Goal: Transaction & Acquisition: Purchase product/service

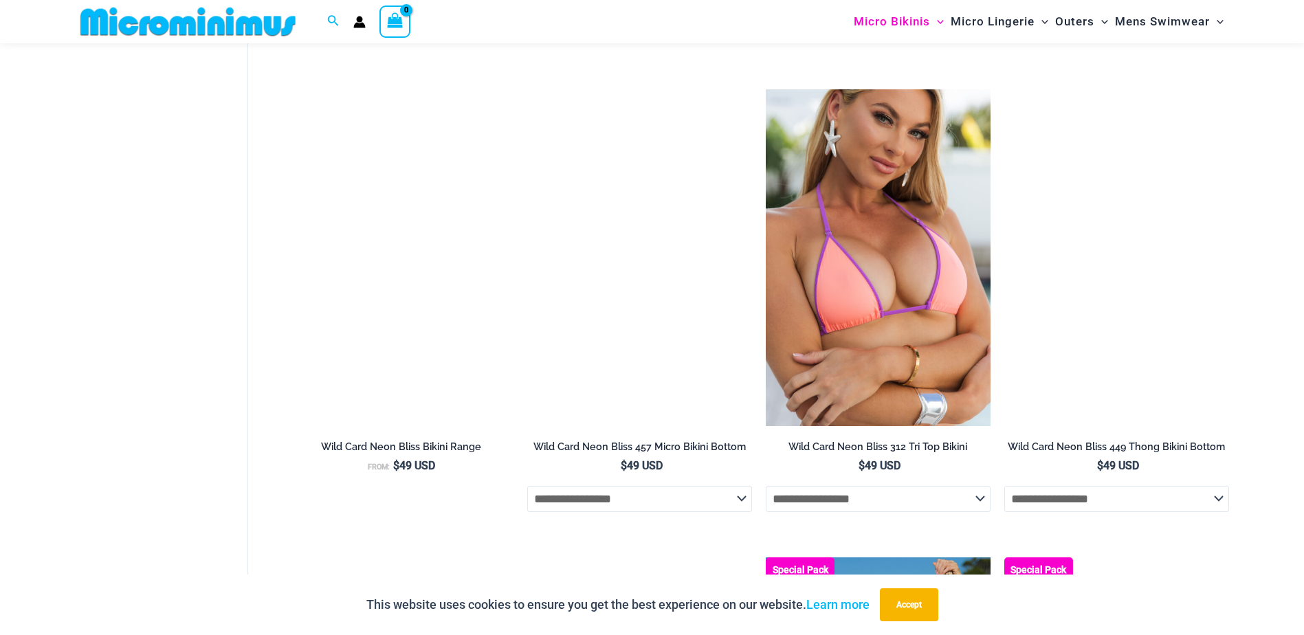
scroll to position [3220, 0]
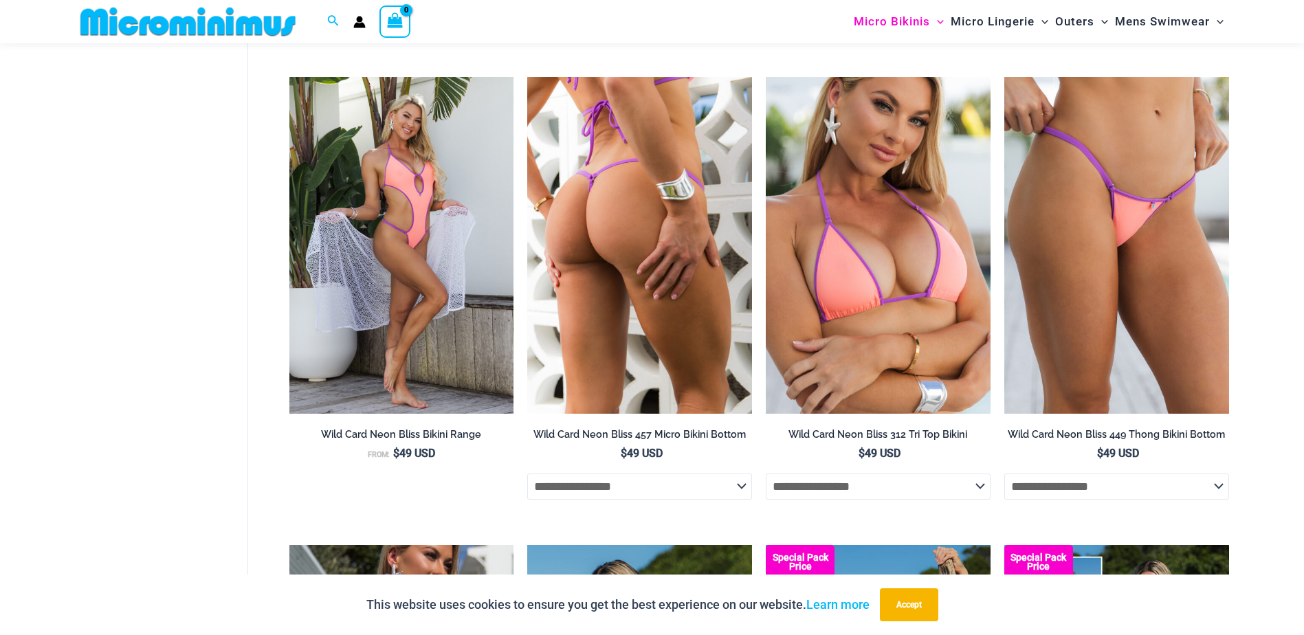
click at [678, 256] on img at bounding box center [639, 245] width 225 height 337
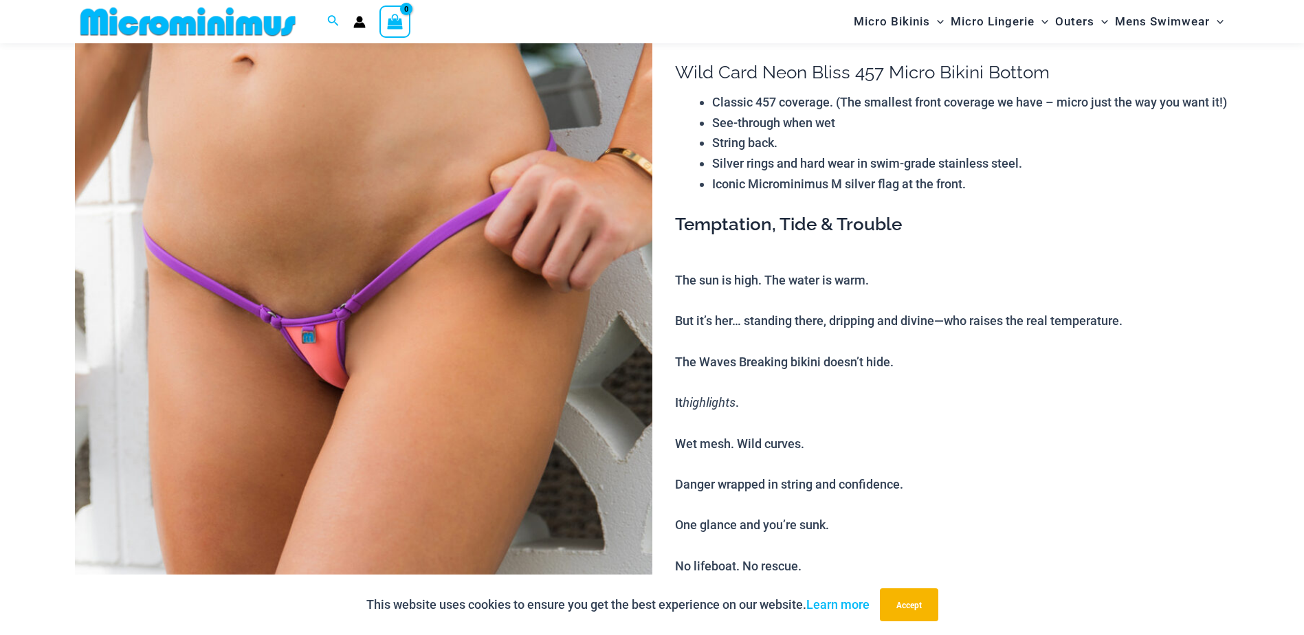
scroll to position [265, 0]
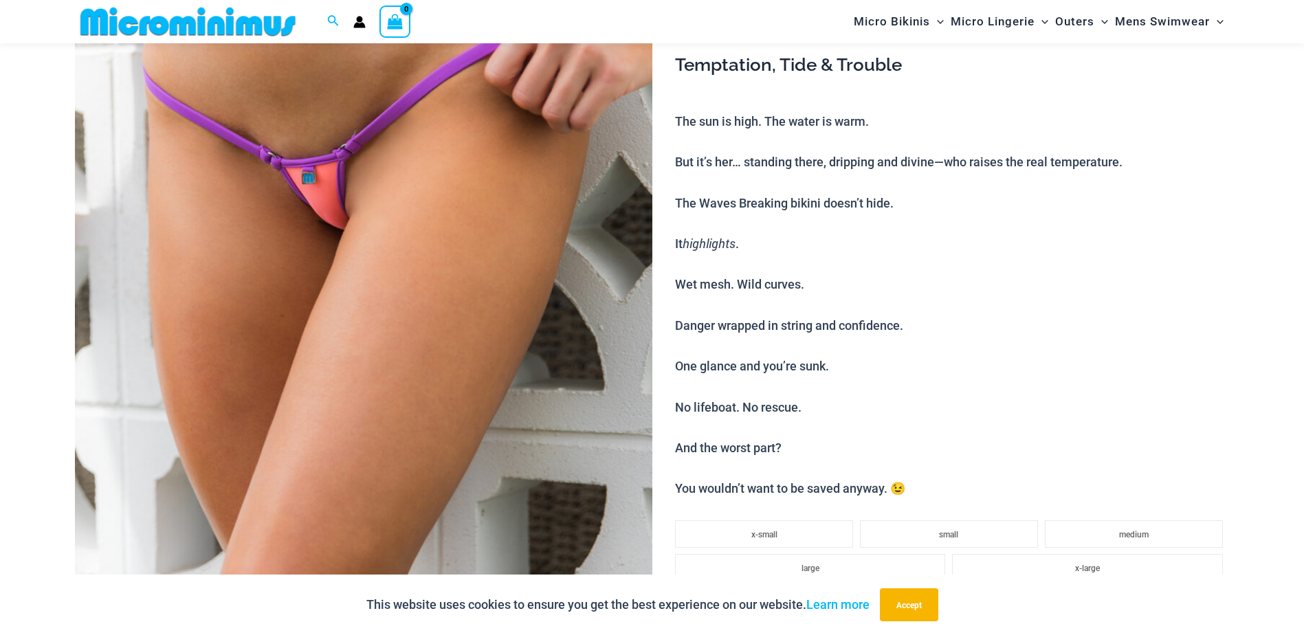
click at [408, 355] on img at bounding box center [364, 293] width 578 height 866
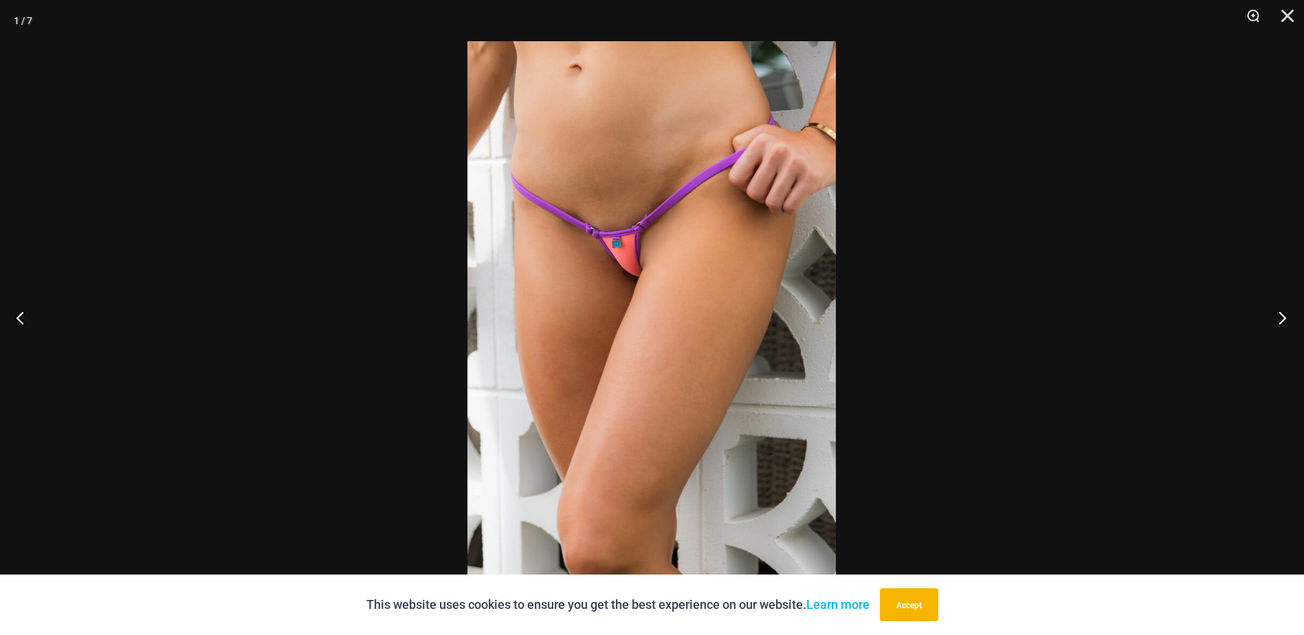
click at [1282, 316] on button "Next" at bounding box center [1279, 317] width 52 height 69
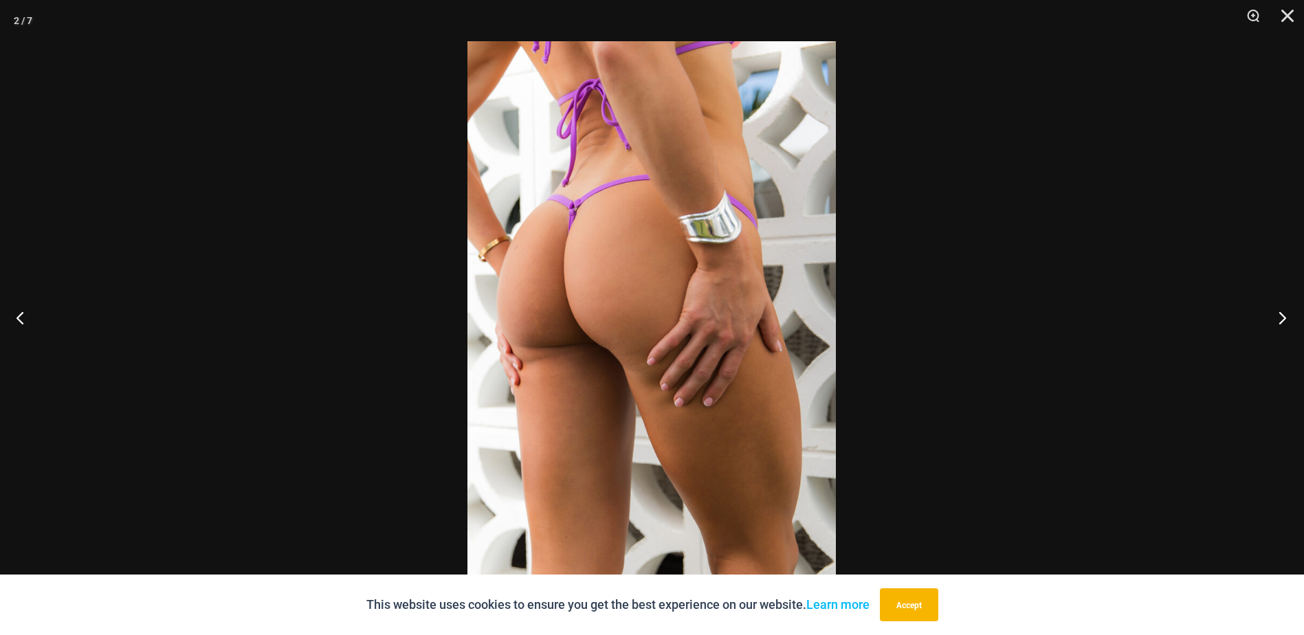
click at [1282, 316] on button "Next" at bounding box center [1279, 317] width 52 height 69
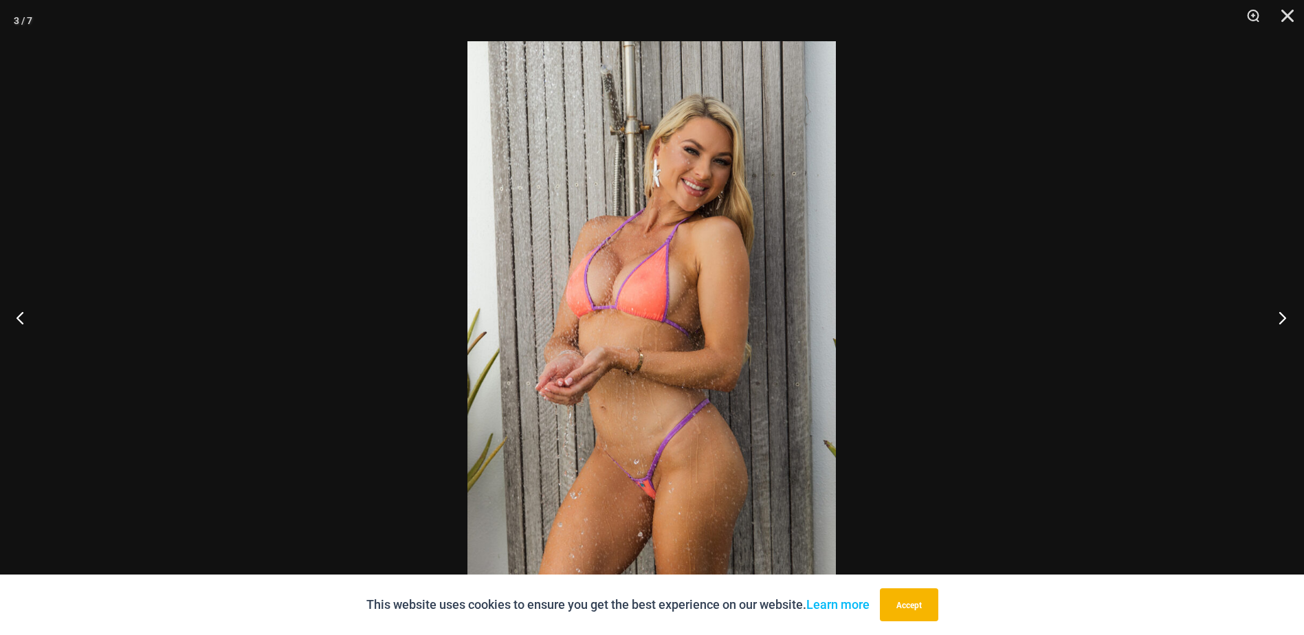
click at [1282, 316] on button "Next" at bounding box center [1279, 317] width 52 height 69
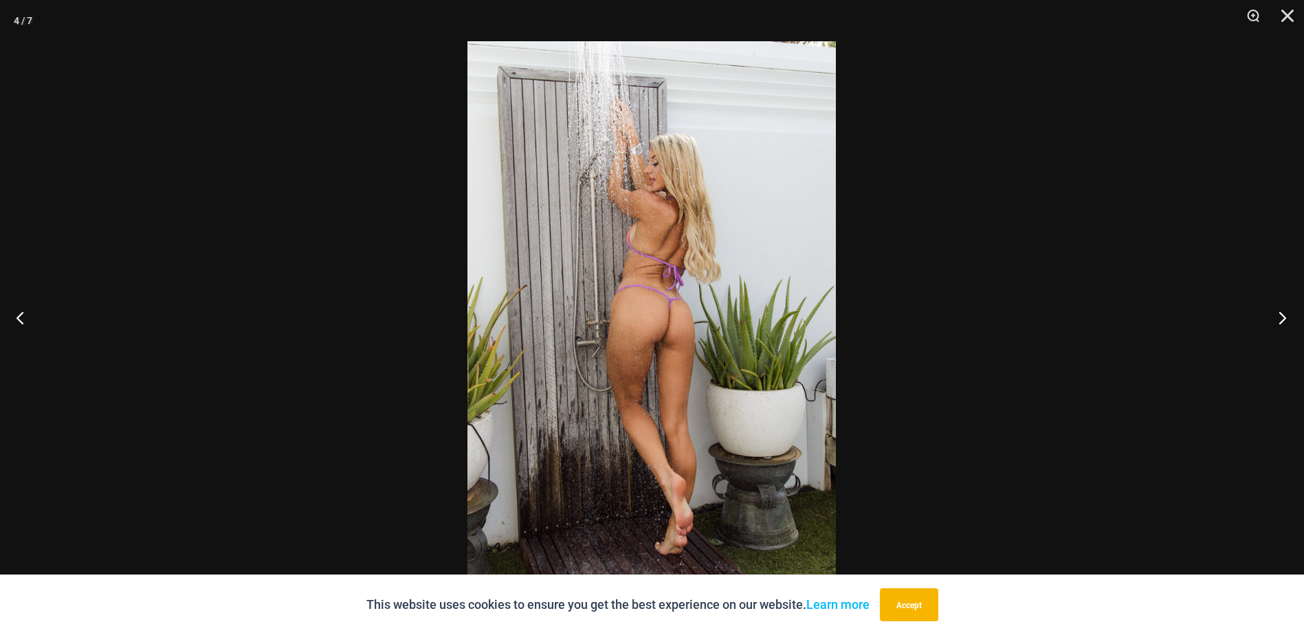
click at [1282, 316] on button "Next" at bounding box center [1279, 317] width 52 height 69
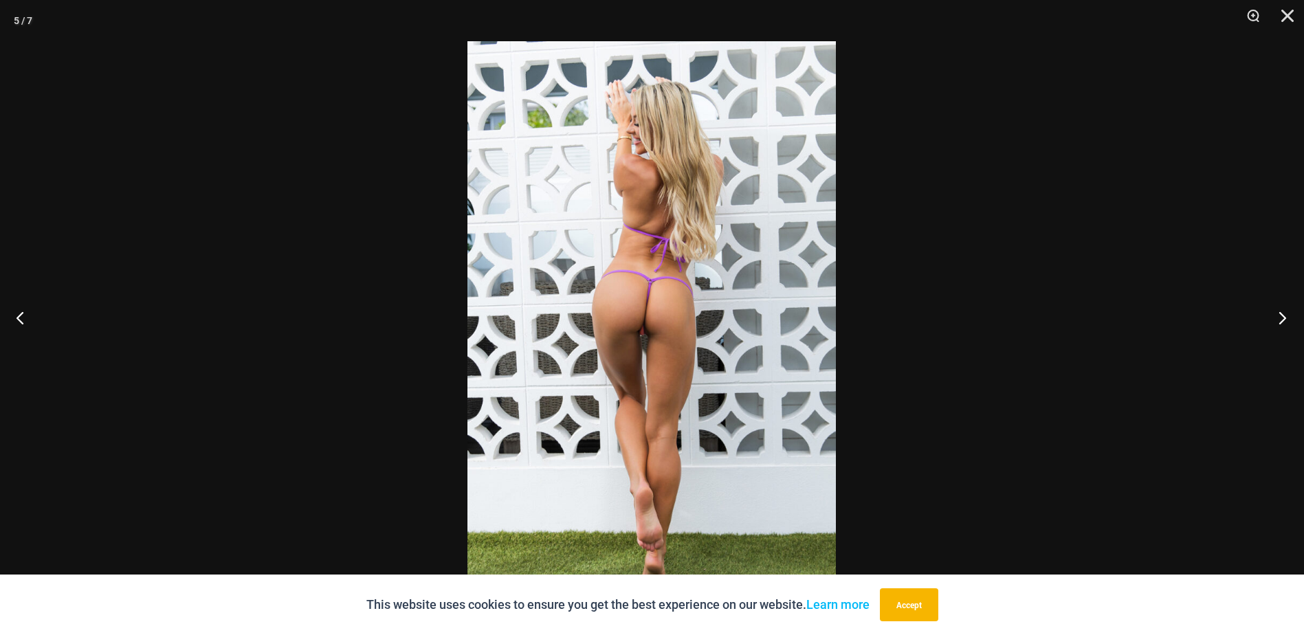
click at [1282, 316] on button "Next" at bounding box center [1279, 317] width 52 height 69
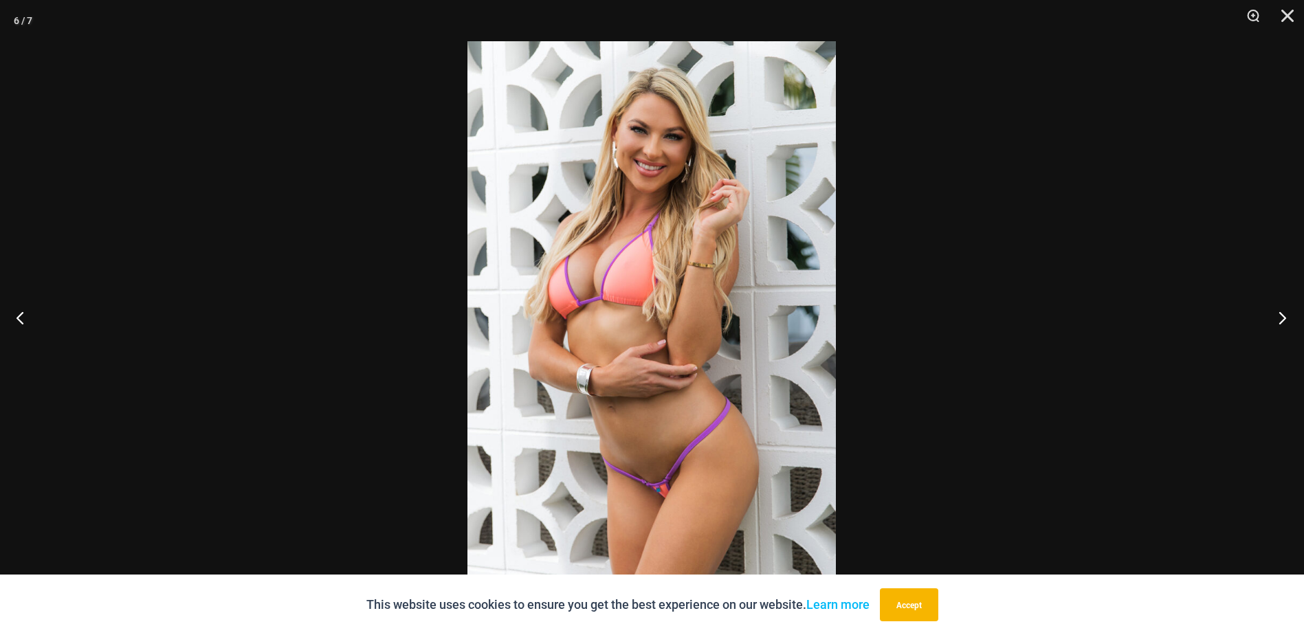
click at [1282, 316] on button "Next" at bounding box center [1279, 317] width 52 height 69
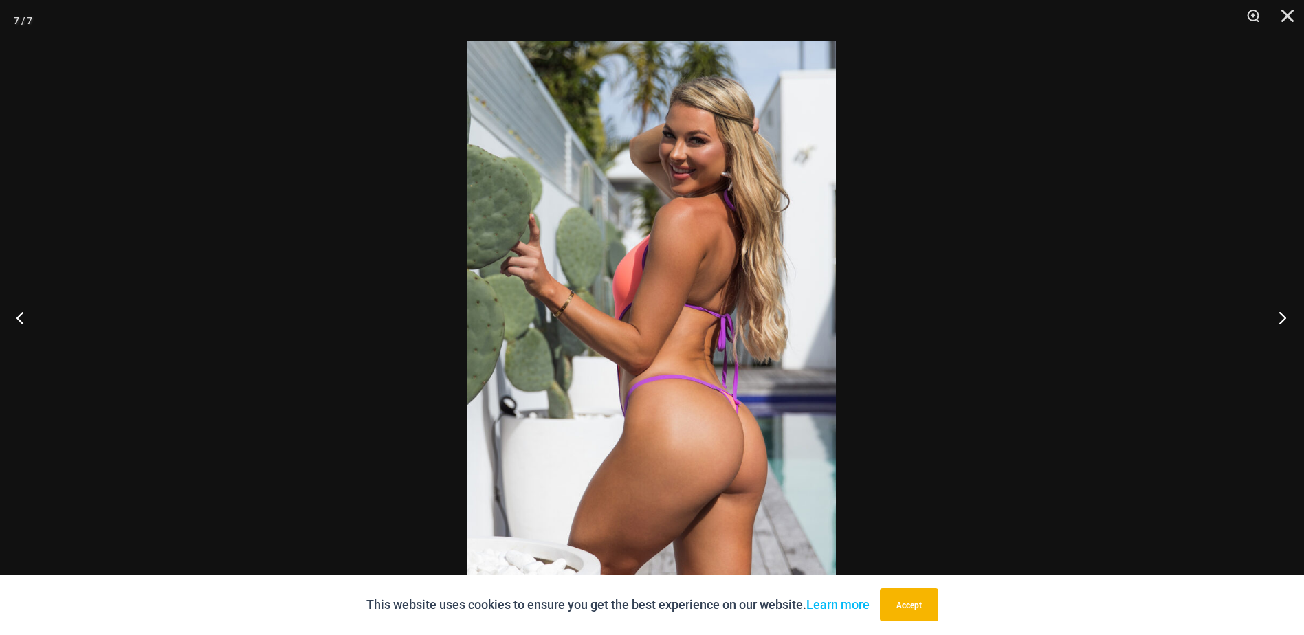
click at [1282, 316] on button "Next" at bounding box center [1279, 317] width 52 height 69
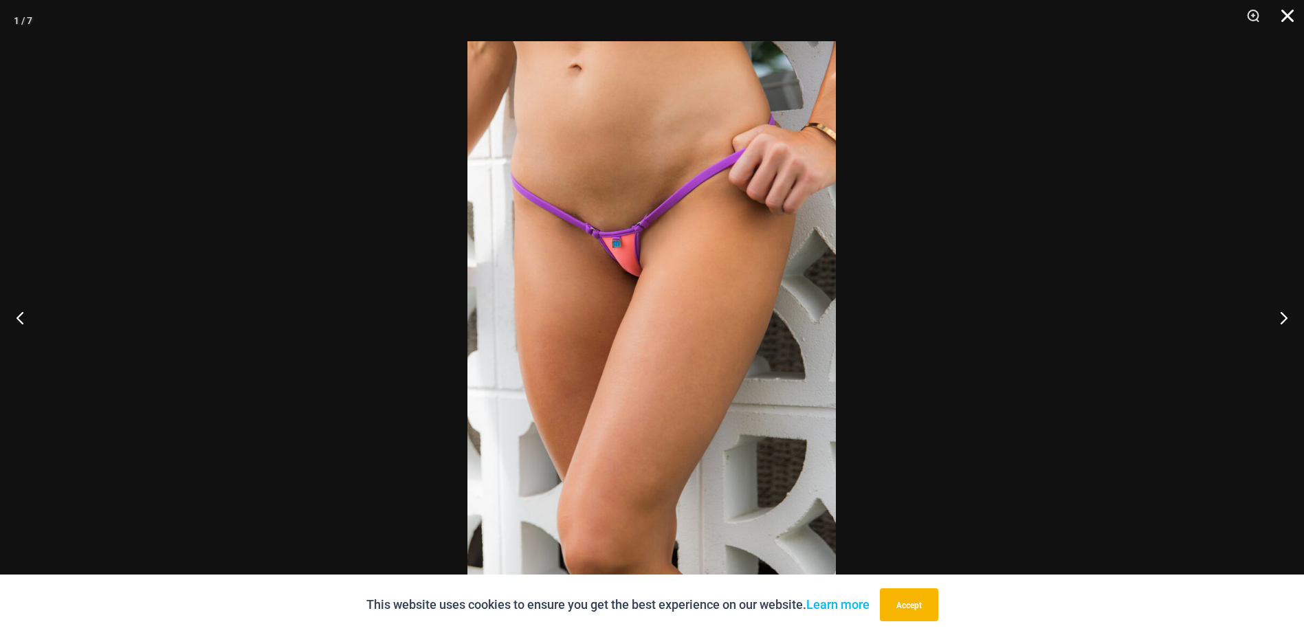
click at [1285, 12] on button "Close" at bounding box center [1283, 20] width 34 height 41
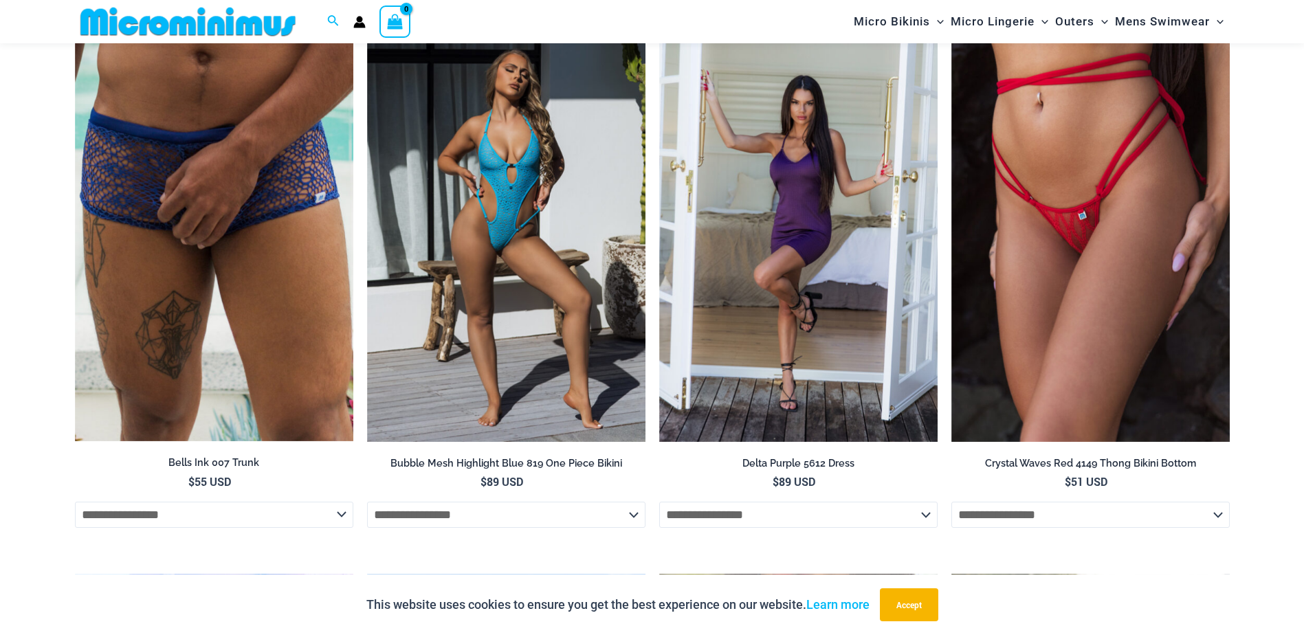
scroll to position [2190, 0]
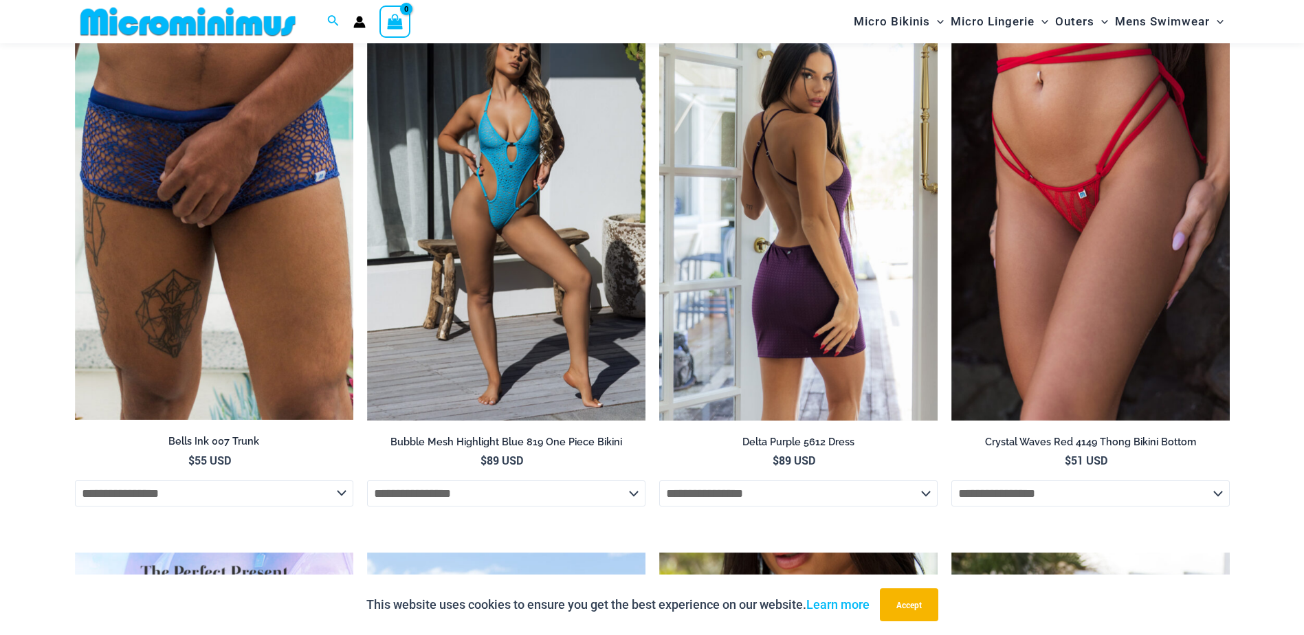
click at [915, 324] on img at bounding box center [798, 212] width 278 height 418
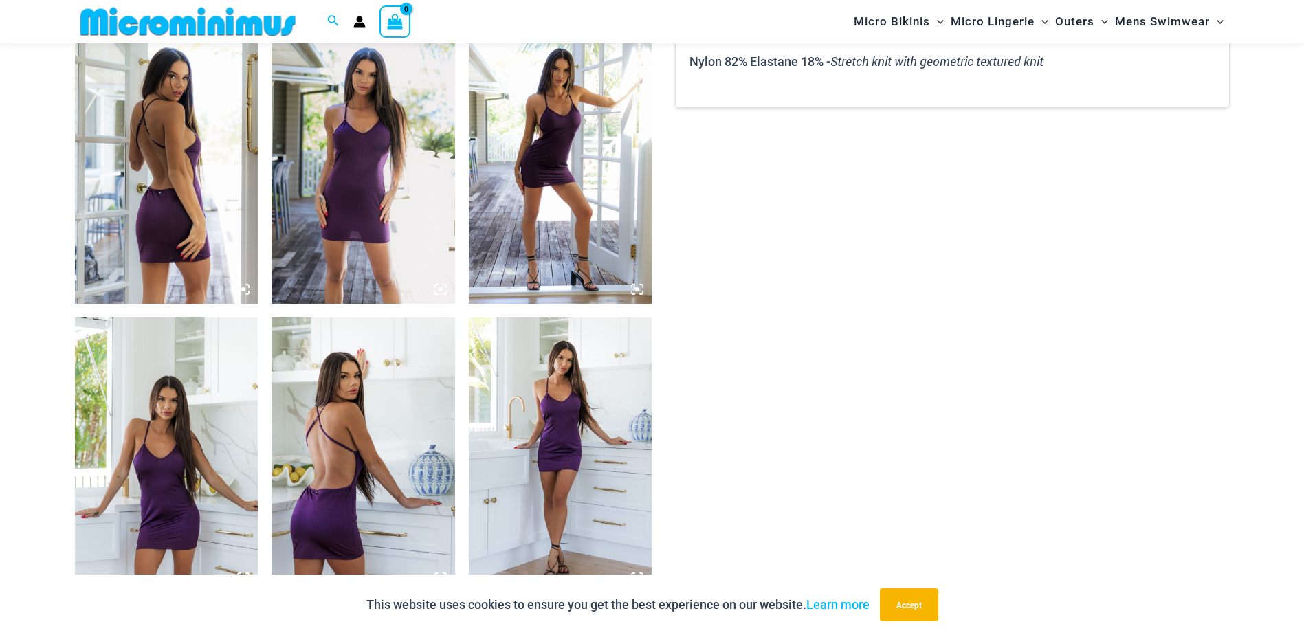
scroll to position [1022, 0]
